Goal: Information Seeking & Learning: Learn about a topic

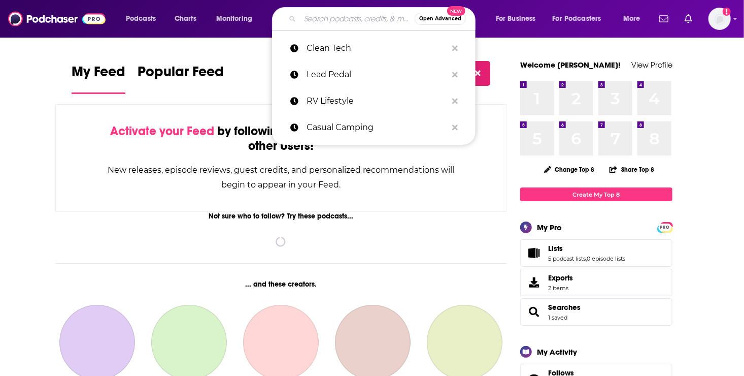
click at [342, 19] on input "Search podcasts, credits, & more..." at bounding box center [357, 19] width 115 height 16
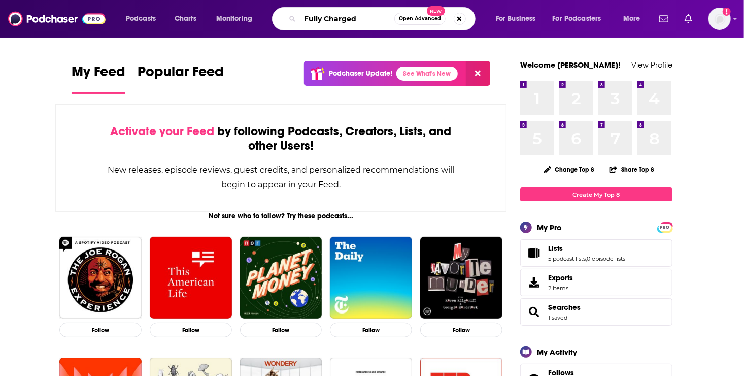
type input "Fully Charged"
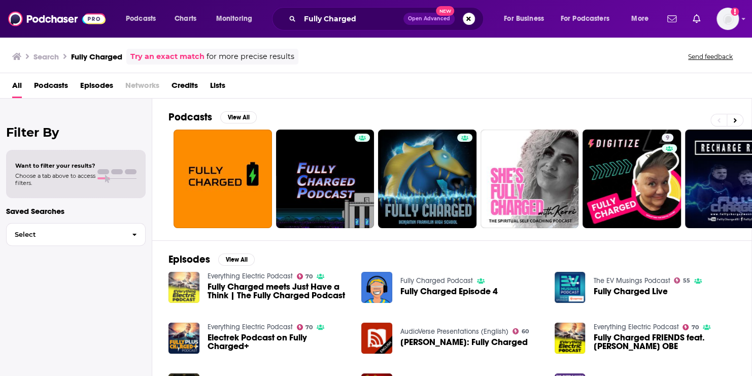
click at [181, 286] on img "Fully Charged meets Just Have a Think | The Fully Charged Podcast" at bounding box center [184, 287] width 31 height 31
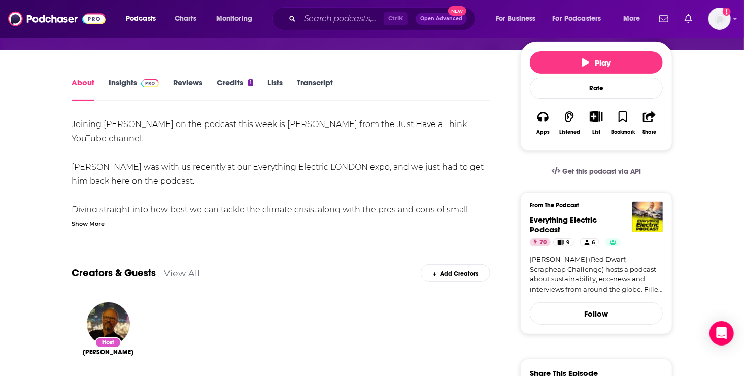
scroll to position [41, 0]
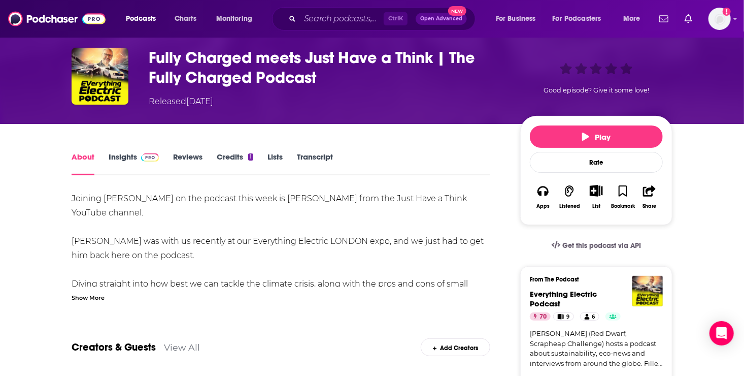
click at [126, 158] on link "Insights" at bounding box center [134, 163] width 50 height 23
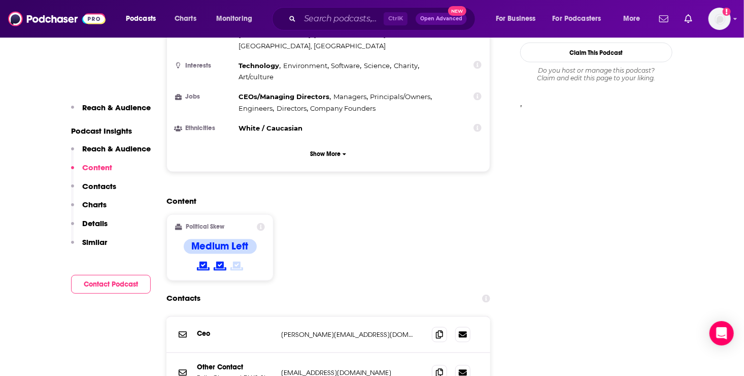
scroll to position [497, 0]
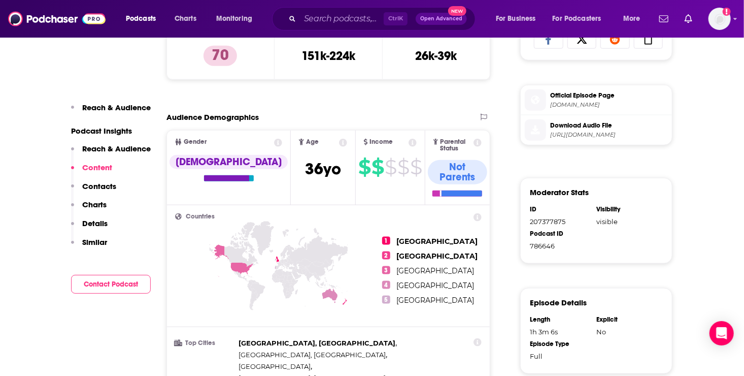
click at [109, 105] on p "Reach & Audience" at bounding box center [116, 108] width 69 height 10
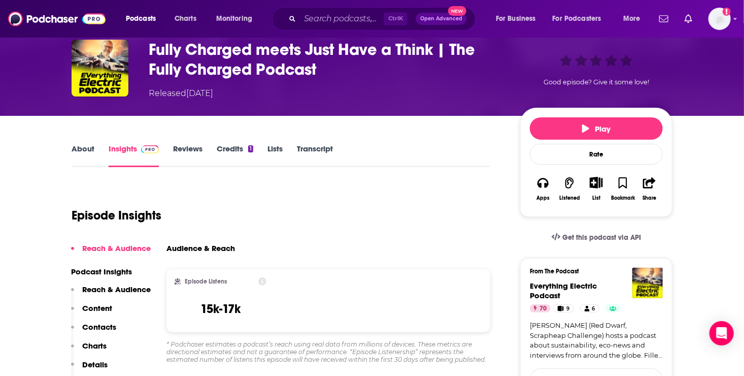
scroll to position [4, 0]
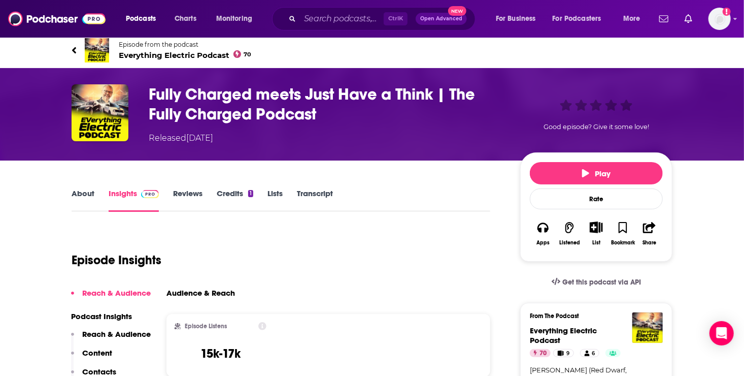
click at [182, 189] on link "Reviews" at bounding box center [187, 199] width 29 height 23
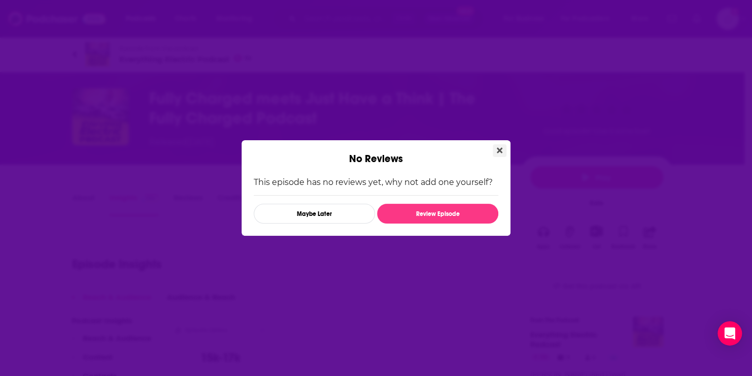
click at [495, 148] on button "Close" at bounding box center [500, 150] width 14 height 13
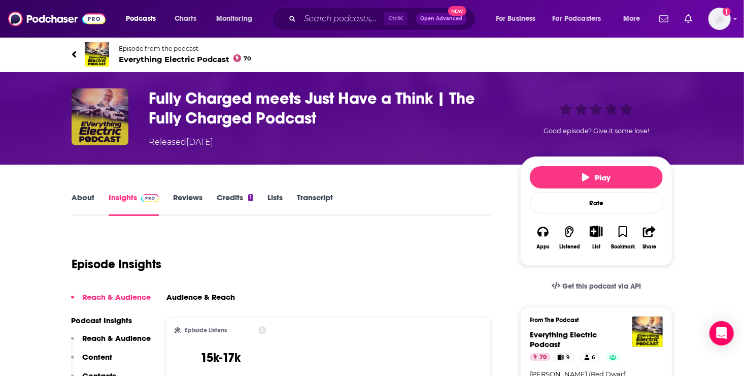
click at [105, 124] on img "Fully Charged meets Just Have a Think | The Fully Charged Podcast" at bounding box center [100, 116] width 57 height 57
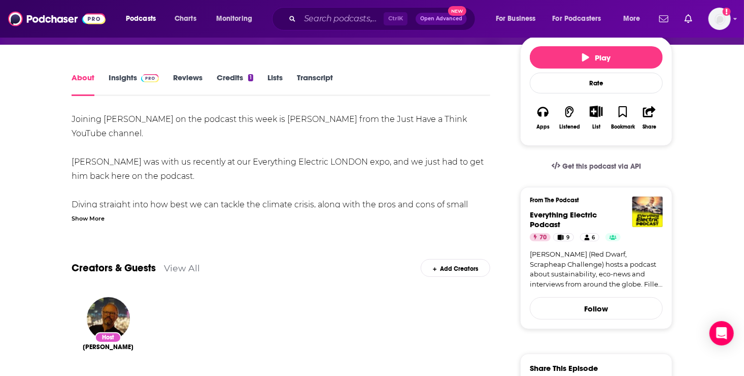
scroll to position [122, 0]
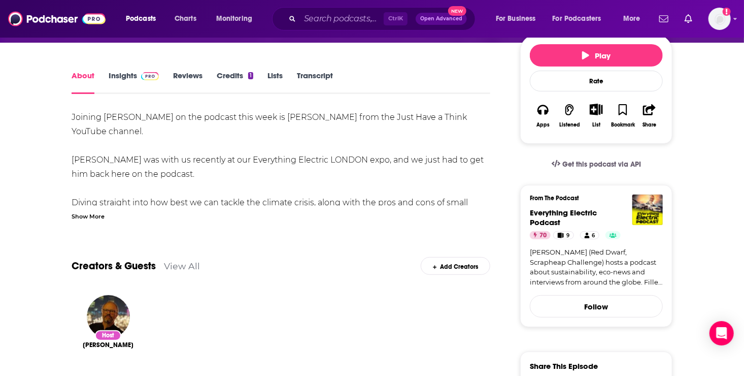
click at [80, 214] on div "Show More" at bounding box center [88, 216] width 33 height 10
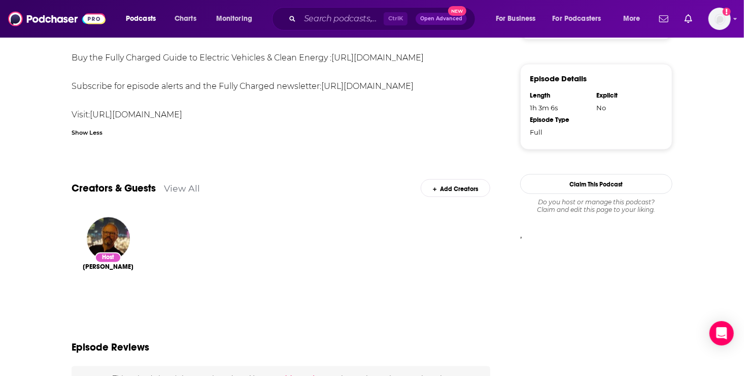
scroll to position [0, 0]
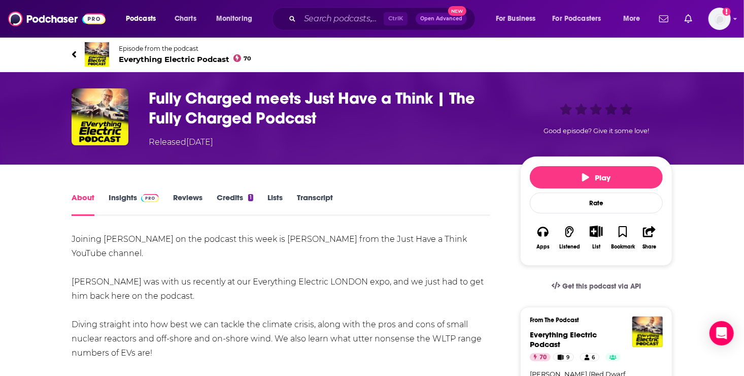
click at [83, 193] on link "About" at bounding box center [83, 203] width 23 height 23
click at [76, 54] on icon at bounding box center [74, 54] width 5 height 10
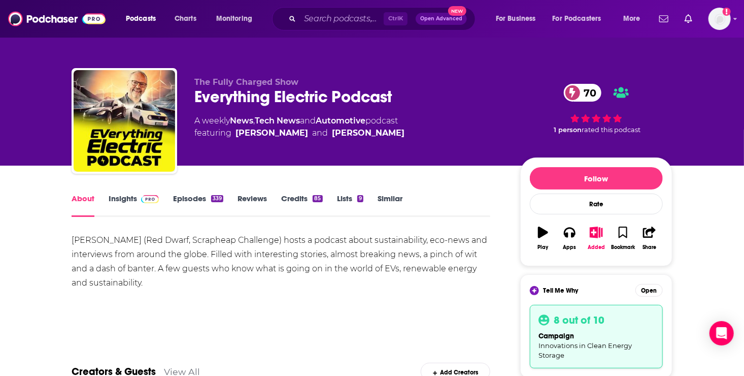
click at [186, 196] on link "Episodes 339" at bounding box center [198, 204] width 50 height 23
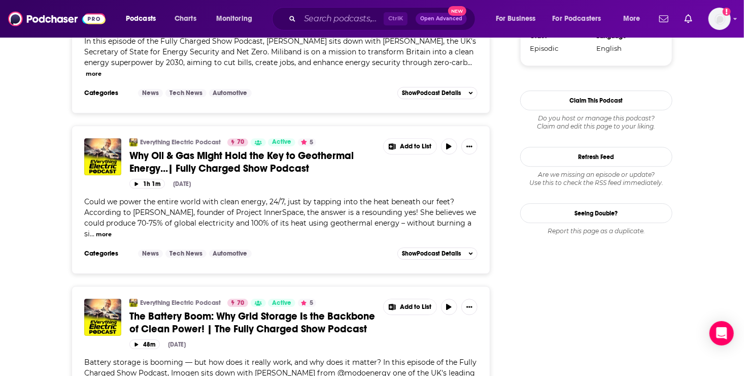
scroll to position [1347, 0]
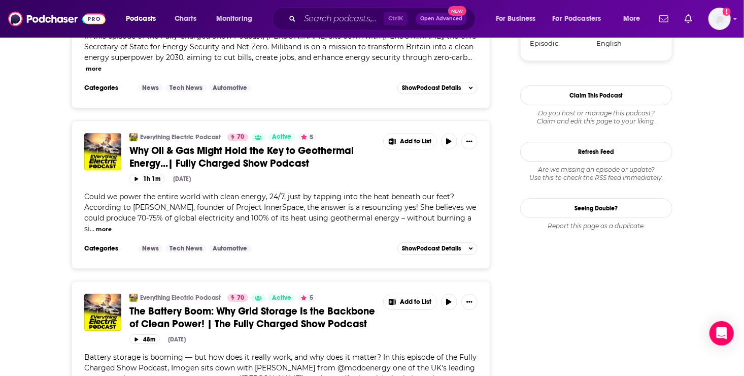
click at [103, 225] on button "more" at bounding box center [104, 229] width 16 height 9
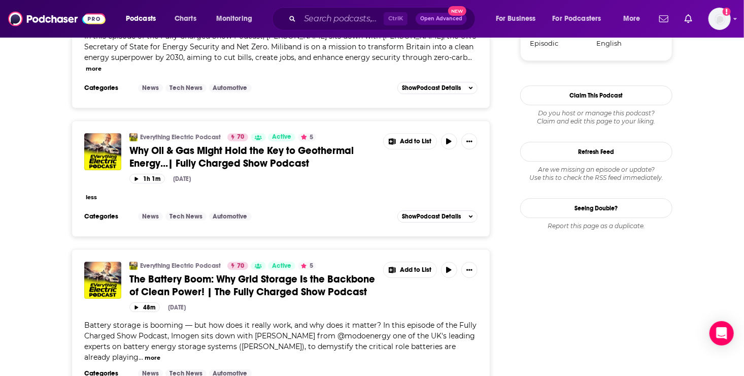
scroll to position [1017, 0]
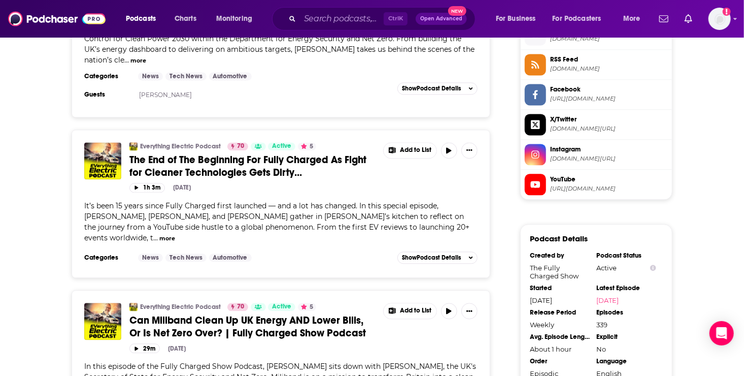
click at [175, 234] on button "more" at bounding box center [167, 238] width 16 height 9
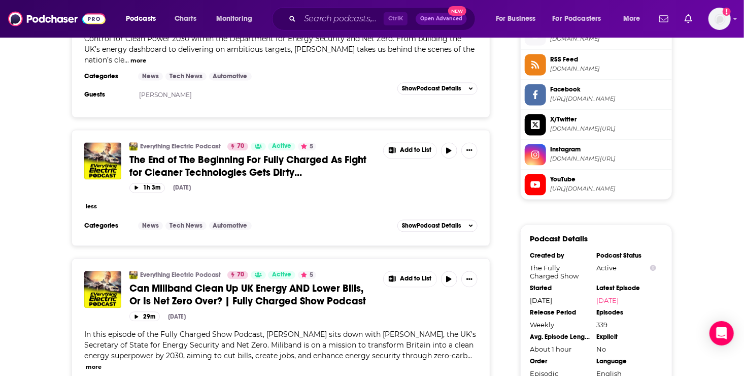
click at [93, 362] on button "more" at bounding box center [94, 366] width 16 height 9
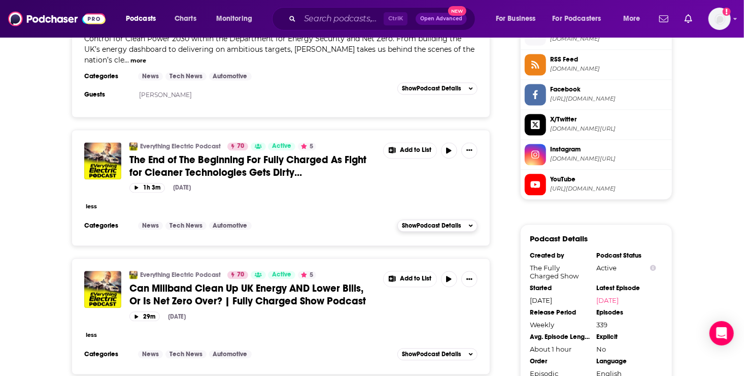
click at [447, 222] on span "Show Podcast Details" at bounding box center [431, 225] width 59 height 7
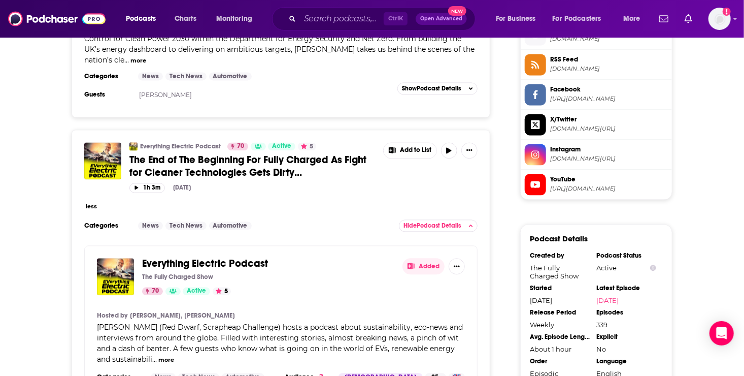
click at [169, 355] on button "more" at bounding box center [166, 359] width 16 height 9
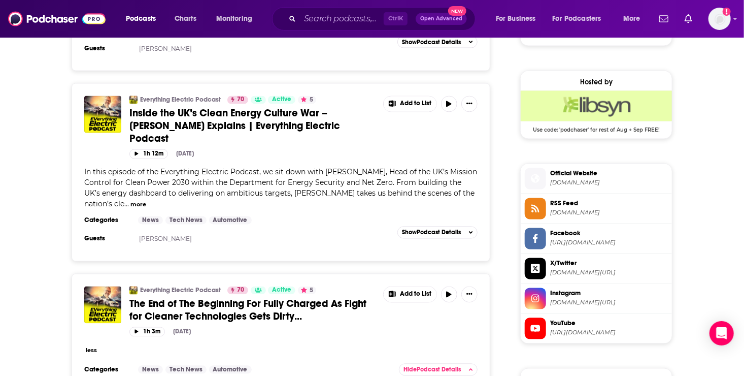
scroll to position [849, 0]
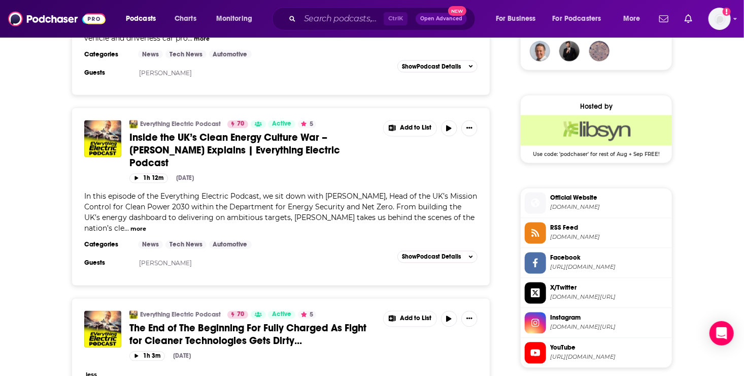
click at [146, 225] on button "more" at bounding box center [138, 229] width 16 height 9
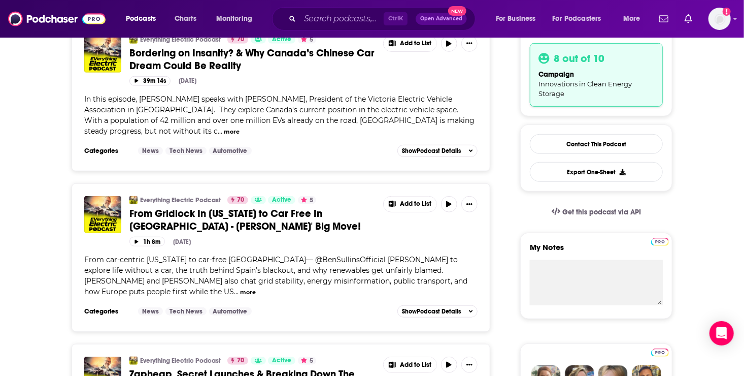
scroll to position [0, 0]
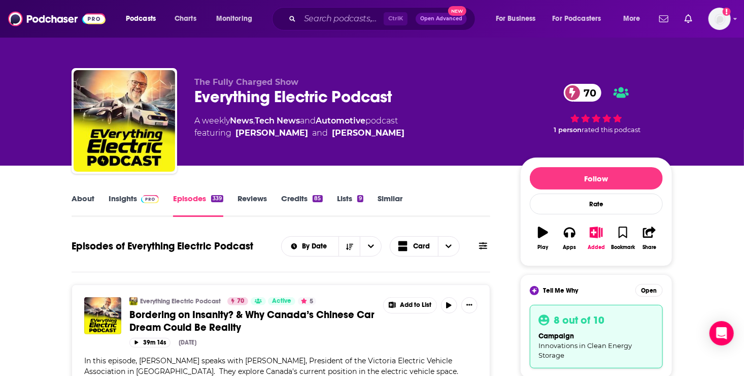
click at [123, 197] on link "Insights" at bounding box center [134, 204] width 50 height 23
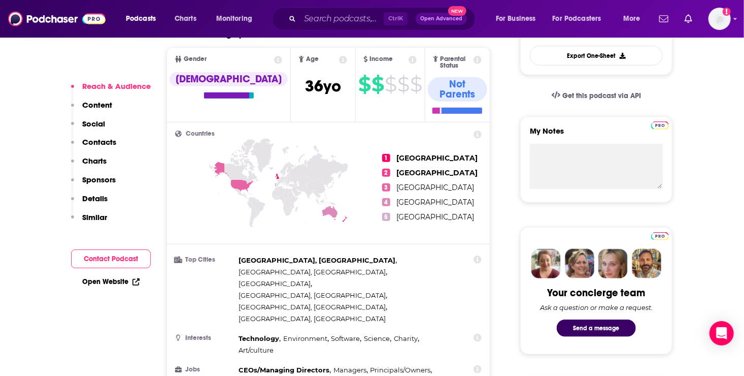
scroll to position [412, 0]
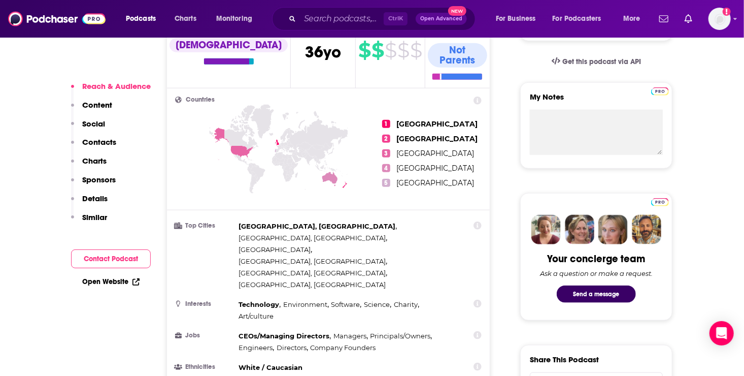
click at [99, 195] on p "Details" at bounding box center [94, 198] width 25 height 10
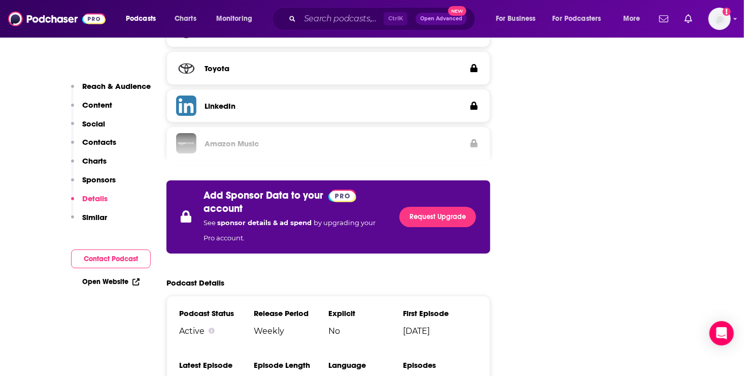
scroll to position [1796, 0]
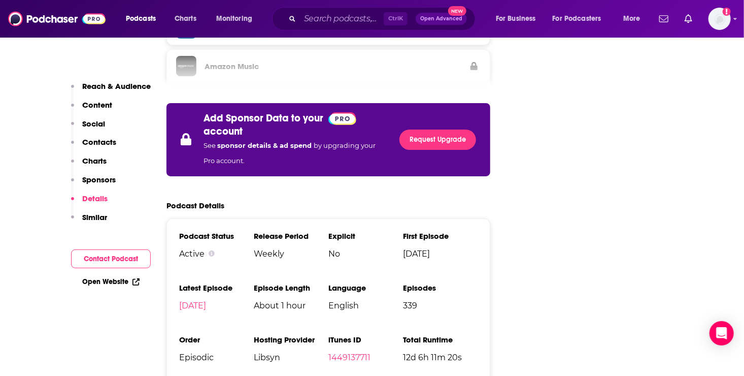
click at [89, 123] on p "Social" at bounding box center [93, 124] width 23 height 10
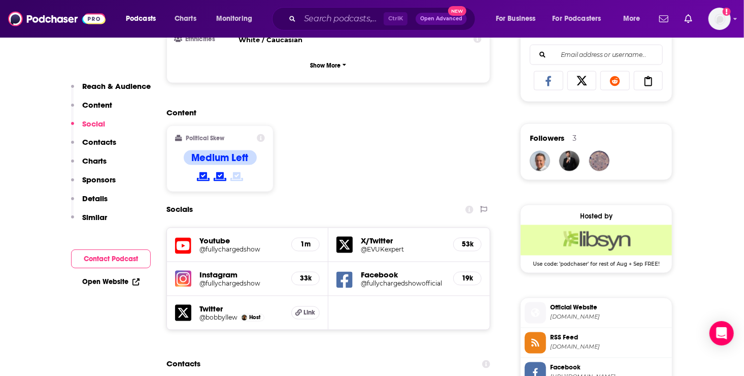
scroll to position [738, 0]
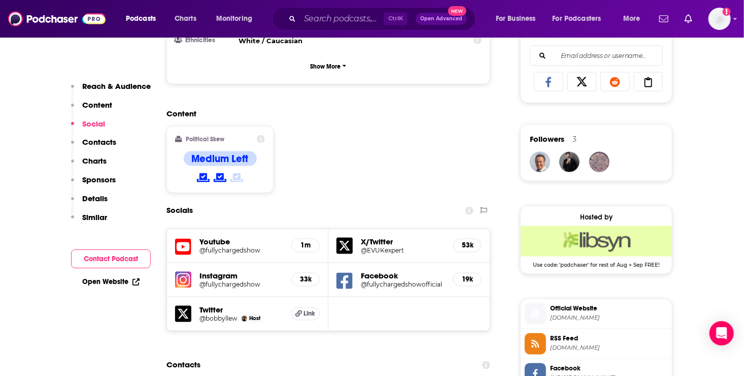
click at [107, 140] on p "Contacts" at bounding box center [99, 142] width 34 height 10
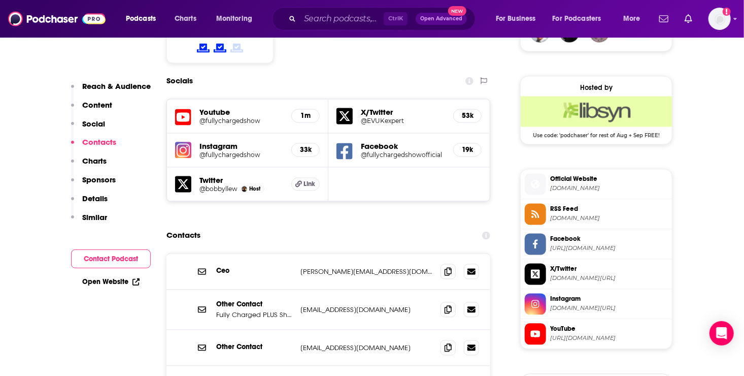
scroll to position [894, 0]
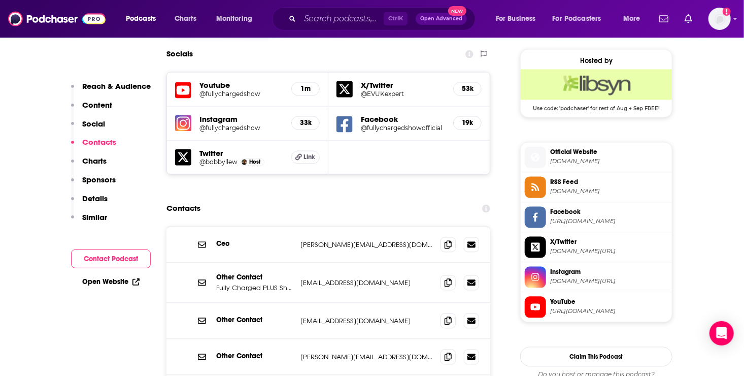
click at [94, 196] on p "Details" at bounding box center [94, 198] width 25 height 10
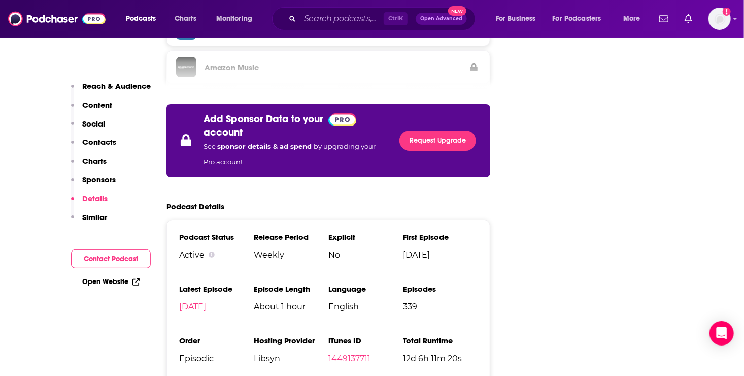
scroll to position [1796, 0]
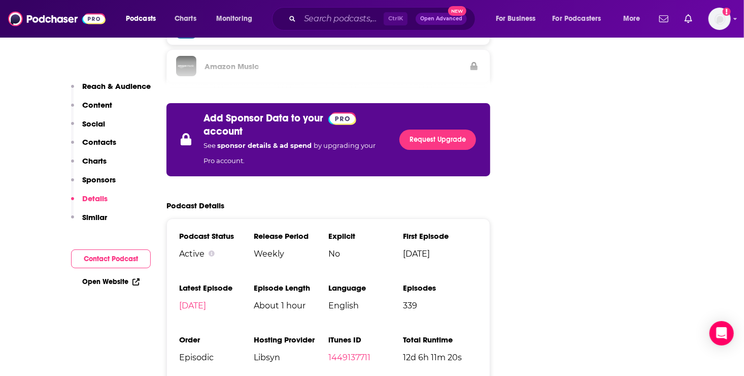
click at [92, 215] on p "Similar" at bounding box center [94, 217] width 25 height 10
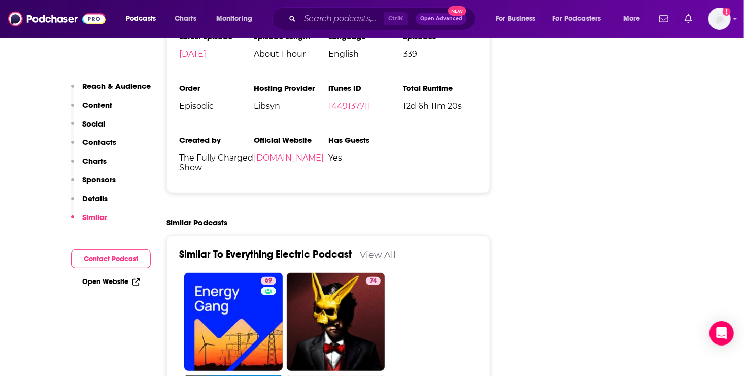
scroll to position [2067, 0]
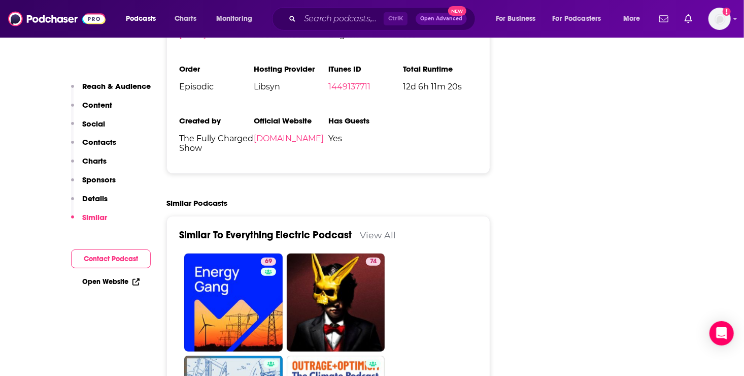
click at [93, 86] on p "Reach & Audience" at bounding box center [116, 86] width 69 height 10
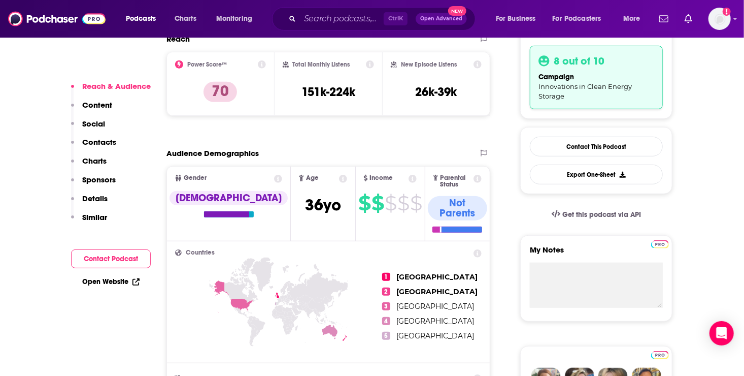
scroll to position [151, 0]
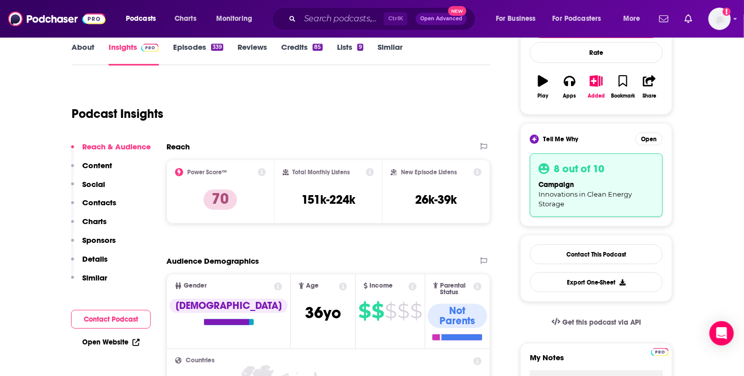
click at [91, 160] on p "Content" at bounding box center [97, 165] width 30 height 10
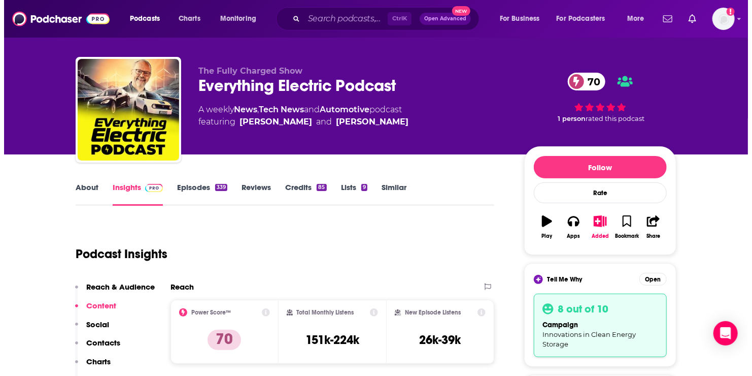
scroll to position [0, 0]
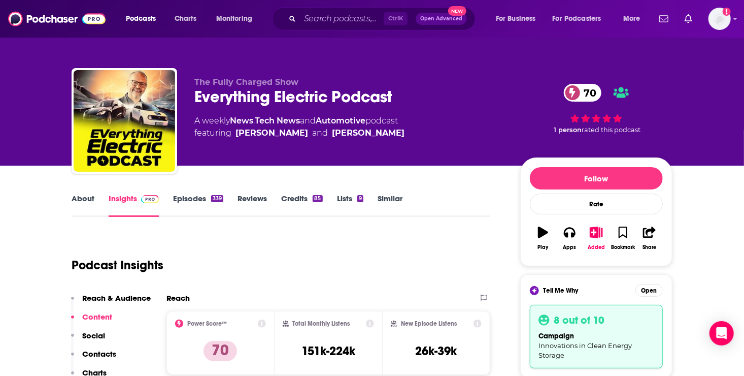
click at [572, 343] on span "Innovations in Clean Energy Storage" at bounding box center [585, 350] width 93 height 18
click at [560, 288] on span "Tell Me Why" at bounding box center [560, 290] width 35 height 8
click at [634, 289] on div "Tell Me Why Open" at bounding box center [596, 290] width 133 height 13
click at [644, 290] on button "Open" at bounding box center [648, 290] width 27 height 13
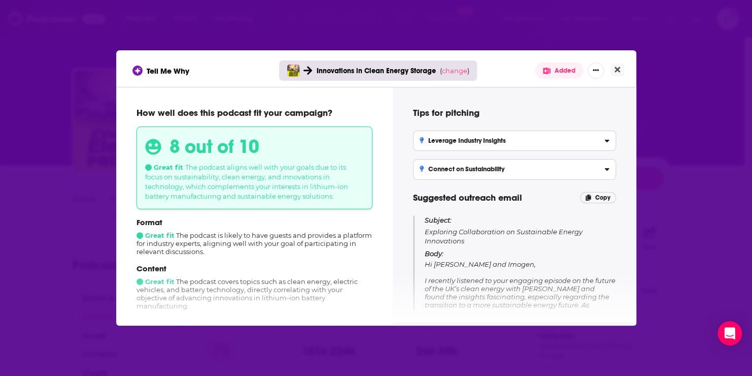
click at [516, 284] on span "Hi [PERSON_NAME] and [PERSON_NAME], I recently listened to your engaging episod…" at bounding box center [520, 357] width 191 height 195
click at [196, 251] on div "Format Great fit The podcast is likely to have guests and provides a platform f…" at bounding box center [255, 236] width 236 height 38
click at [189, 281] on div "Content Great fit The podcast covers topics such as clean energy, electric vehi…" at bounding box center [255, 286] width 236 height 46
drag, startPoint x: 415, startPoint y: 227, endPoint x: 416, endPoint y: 246, distance: 18.8
click at [416, 246] on div "Subject: Exploring Collaboration on Sustainable Energy Innovations Body: Hi [PE…" at bounding box center [514, 335] width 203 height 240
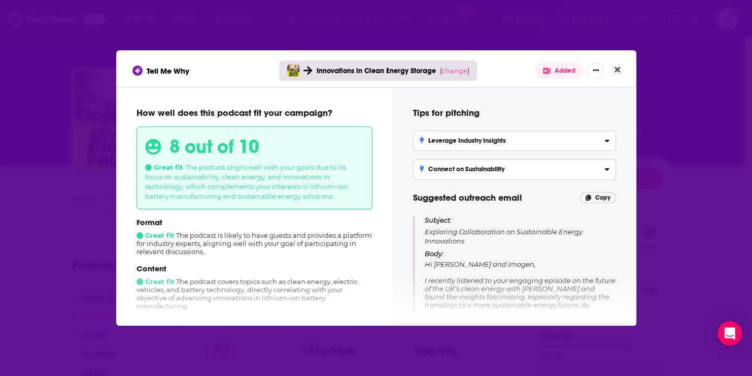
click at [393, 242] on div "Tips for pitching Leverage Industry Insights Highlight your expertise in lithiu…" at bounding box center [515, 205] width 244 height 236
drag, startPoint x: 344, startPoint y: 266, endPoint x: 323, endPoint y: 281, distance: 25.5
click at [339, 270] on div "Format Great fit The podcast is likely to have guests and provides a platform f…" at bounding box center [255, 286] width 236 height 139
click at [309, 285] on div "Content Great fit The podcast covers topics such as clean energy, electric vehi…" at bounding box center [255, 286] width 236 height 46
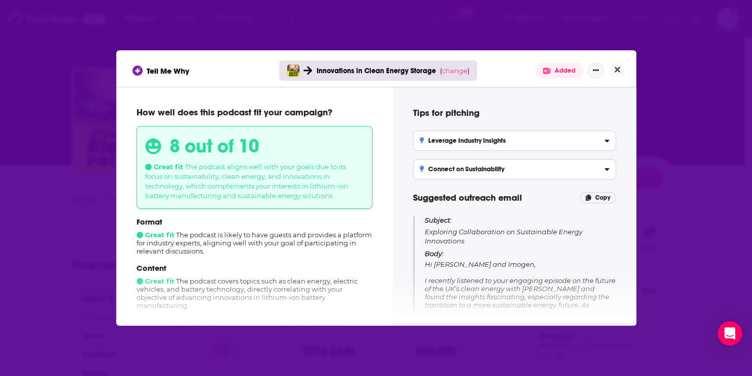
click at [595, 67] on icon "Show More Button" at bounding box center [596, 70] width 6 height 6
click at [698, 148] on div "Tell Me Why Innovations in Clean Energy Storage ( change ) Added Add to List Ra…" at bounding box center [376, 188] width 752 height 376
click at [490, 100] on div "Tips for pitching Leverage Industry Insights Highlight your expertise in lithiu…" at bounding box center [514, 204] width 219 height 211
click at [677, 119] on div "Tell Me Why Innovations in Clean Energy Storage ( change ) Added Add to List Ra…" at bounding box center [376, 188] width 752 height 376
click at [597, 72] on icon "Show More Button" at bounding box center [596, 70] width 6 height 6
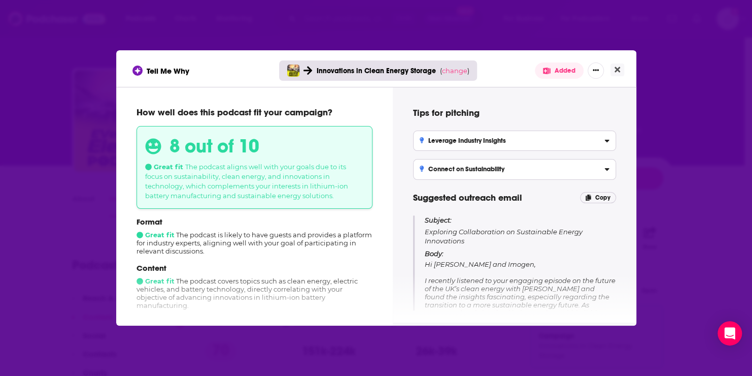
click at [505, 170] on h3 "Connect on Sustainability" at bounding box center [462, 168] width 85 height 7
click at [0, 0] on input "Connect on Sustainability Discuss your contributions to sustainable energy solu…" at bounding box center [0, 0] width 0 height 0
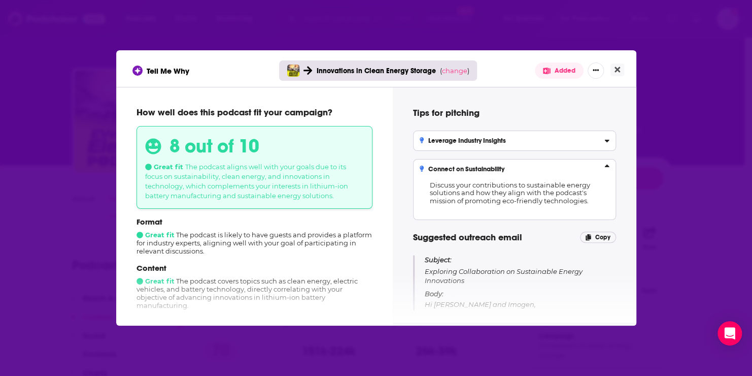
click at [501, 142] on h3 "Leverage Industry Insights" at bounding box center [463, 140] width 86 height 7
click at [0, 0] on input "Leverage Industry Insights Highlight your expertise in lithium-ion battery manu…" at bounding box center [0, 0] width 0 height 0
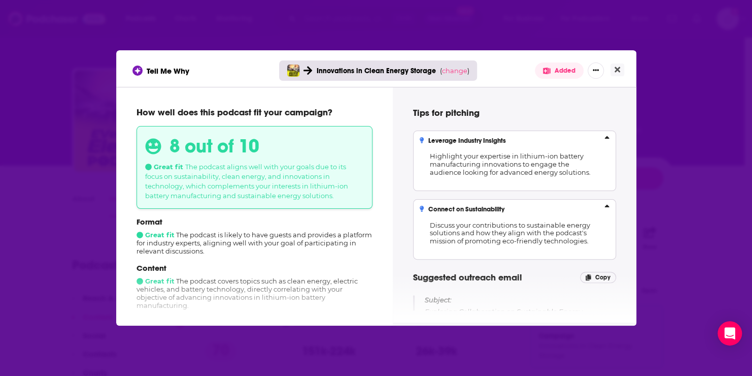
click at [569, 298] on p "Subject: Exploring Collaboration on Sustainable Energy Innovations" at bounding box center [520, 310] width 191 height 30
